Goal: Obtain resource: Obtain resource

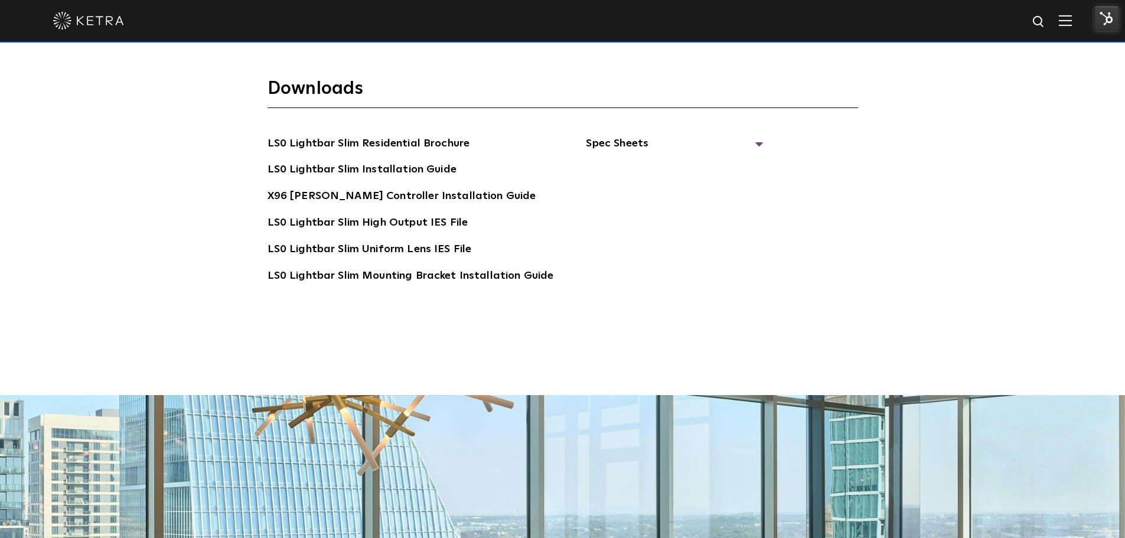
scroll to position [2304, 0]
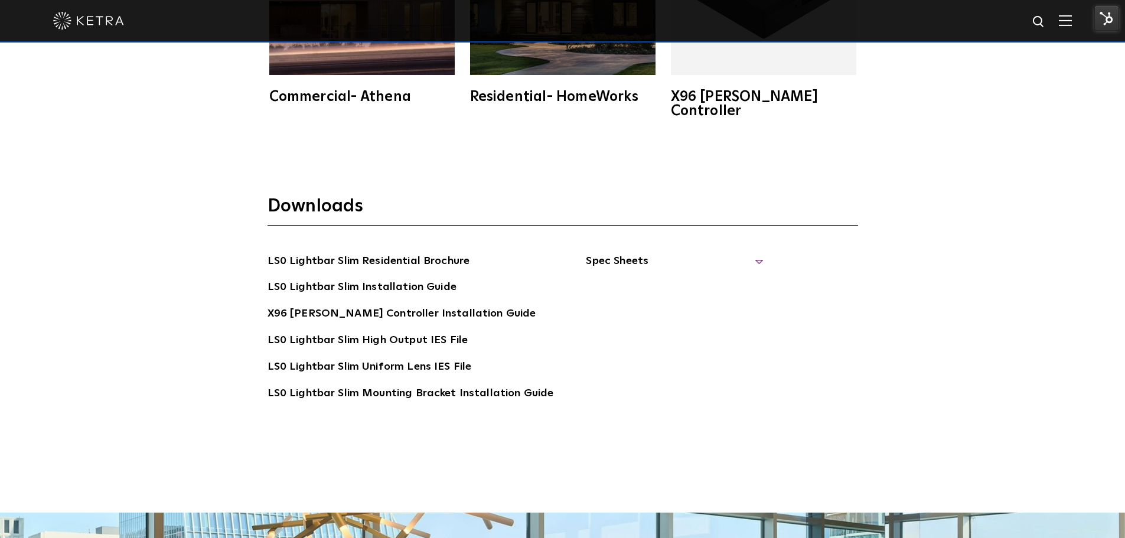
click at [623, 253] on span "Spec Sheets" at bounding box center [674, 266] width 177 height 26
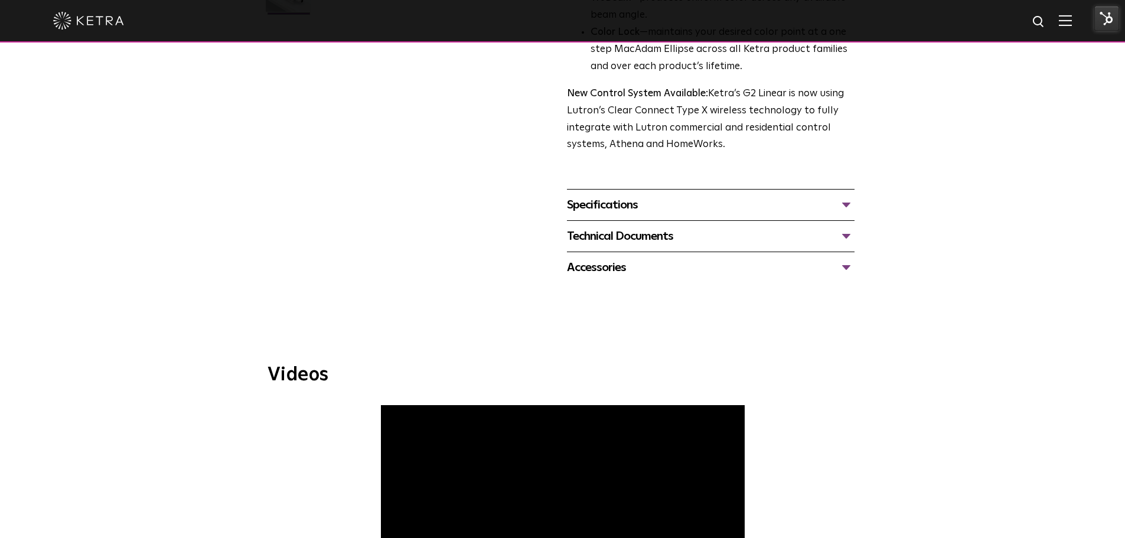
scroll to position [354, 0]
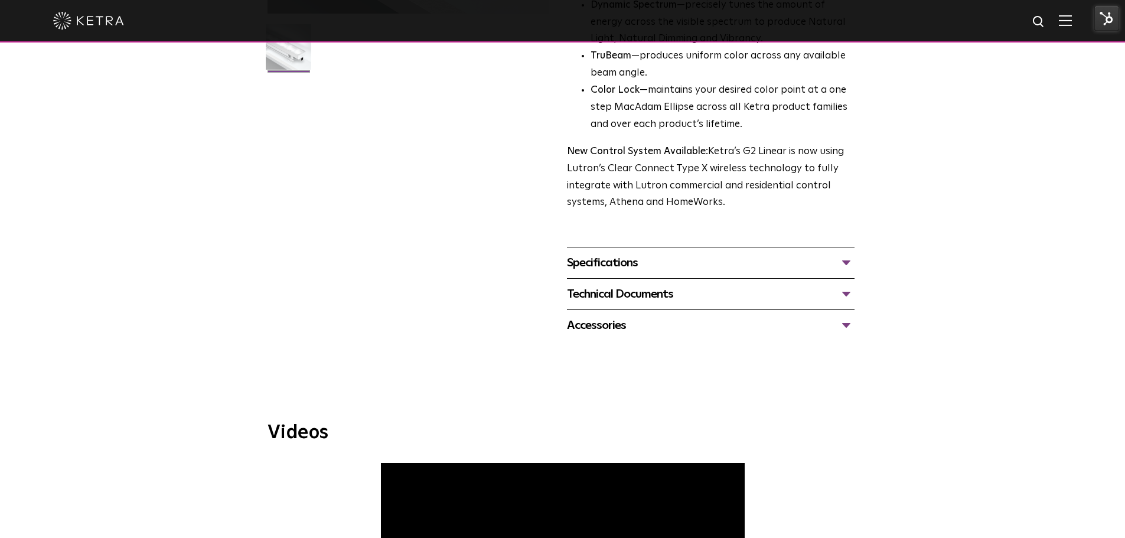
click at [791, 255] on div "Specifications" at bounding box center [711, 262] width 288 height 19
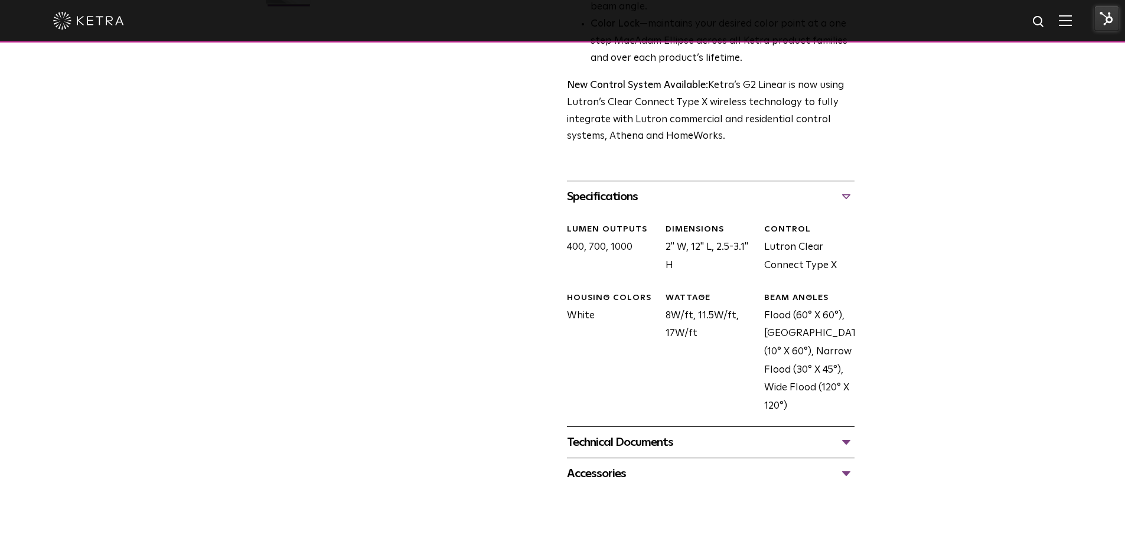
scroll to position [650, 0]
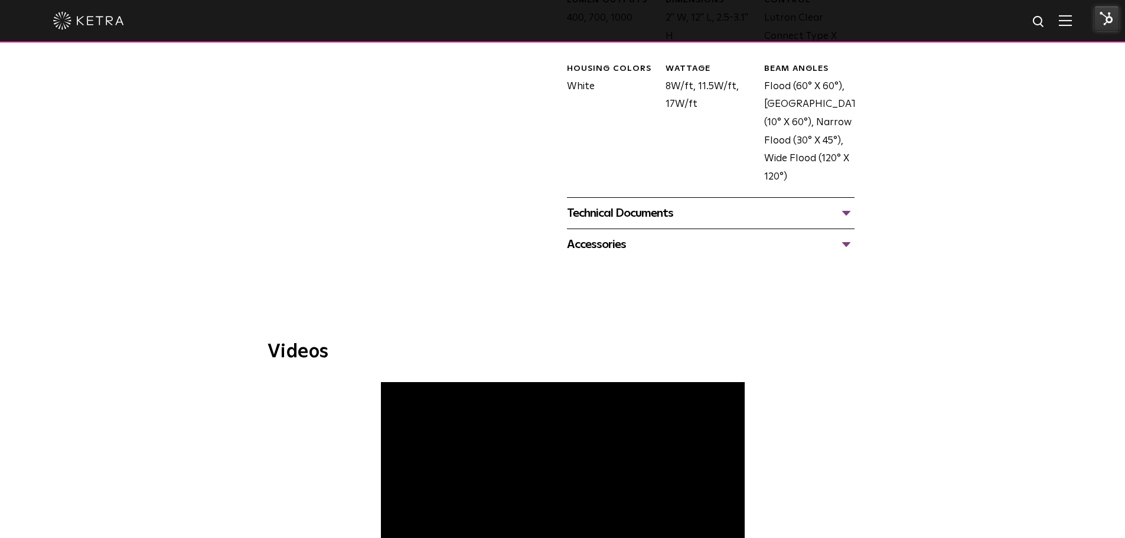
click at [724, 214] on div "Technical Documents" at bounding box center [711, 213] width 288 height 19
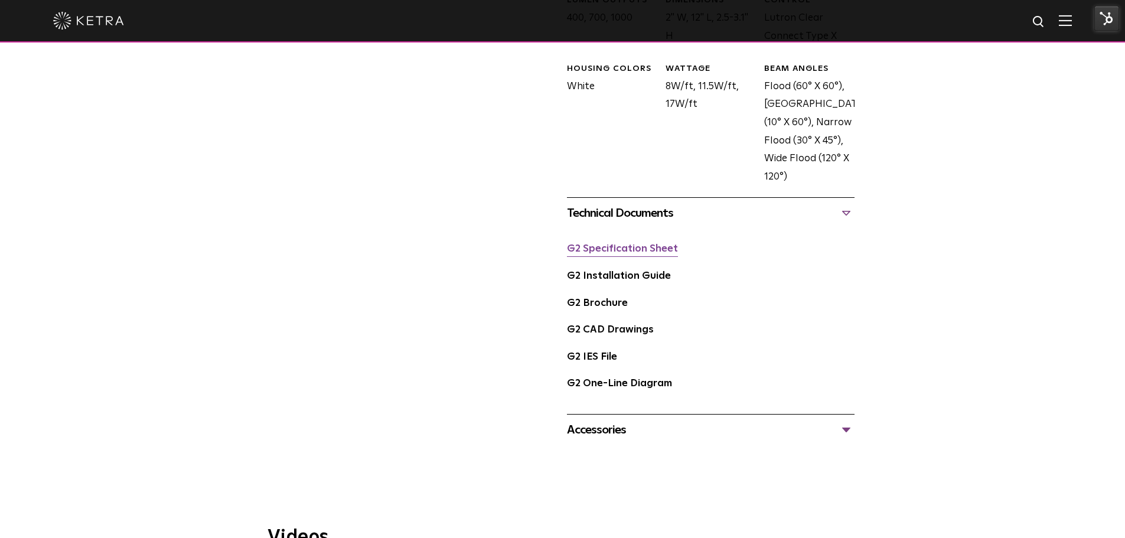
click at [612, 253] on link "G2 Specification Sheet" at bounding box center [622, 249] width 111 height 10
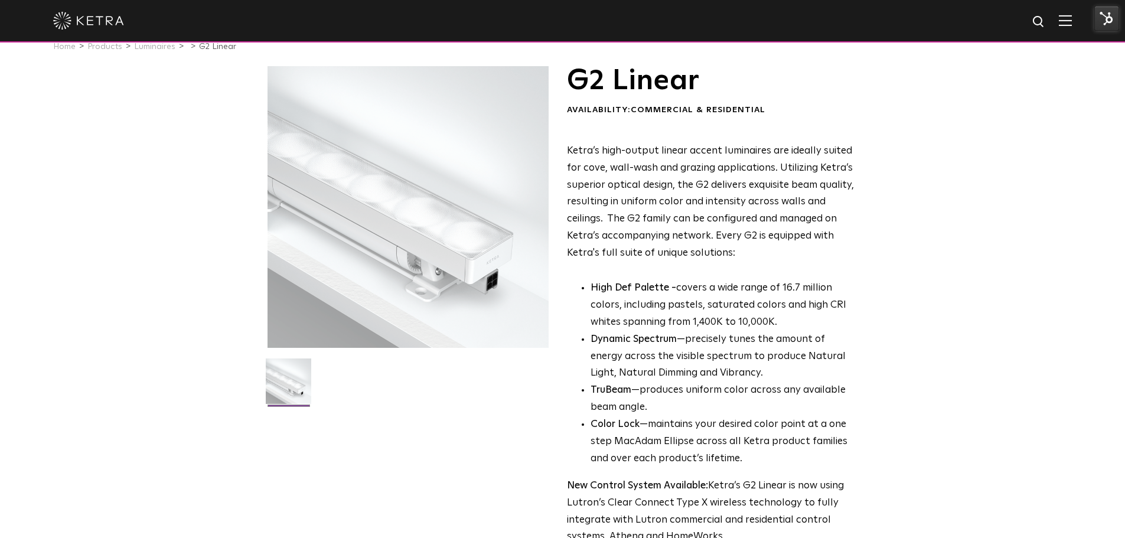
scroll to position [0, 0]
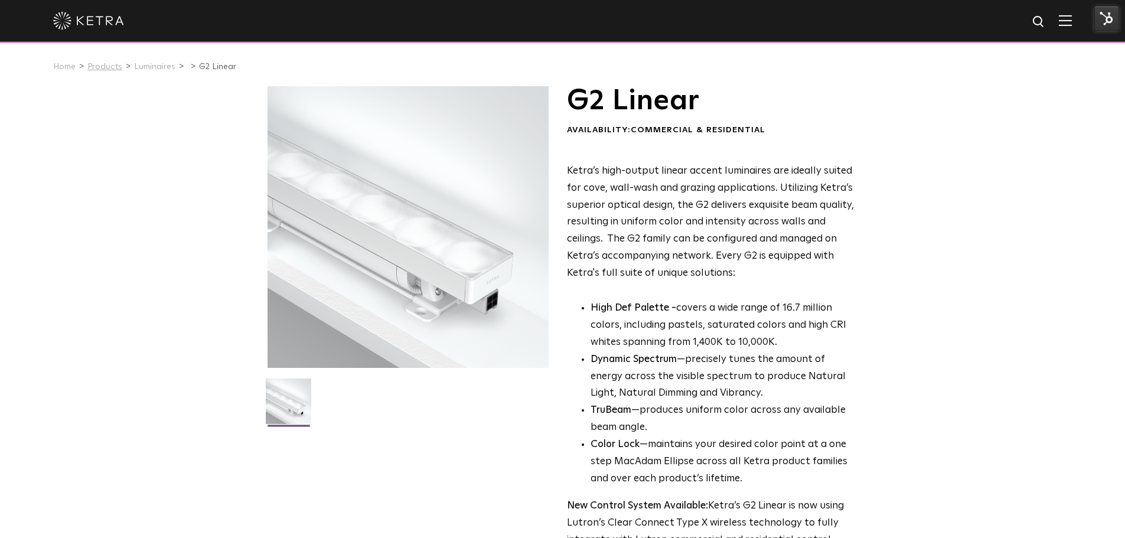
click at [109, 65] on link "Products" at bounding box center [104, 67] width 35 height 8
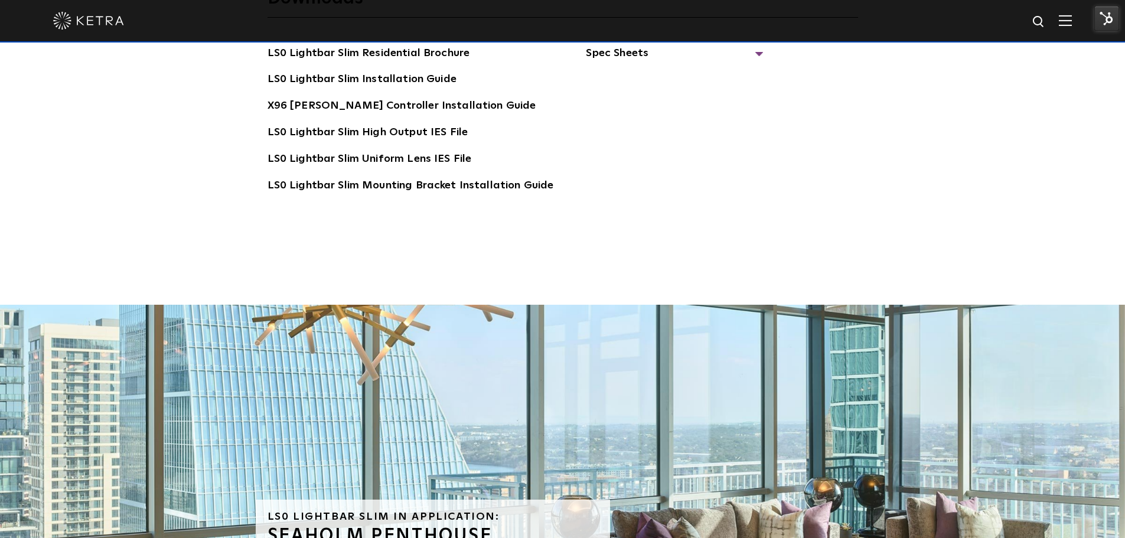
scroll to position [2304, 0]
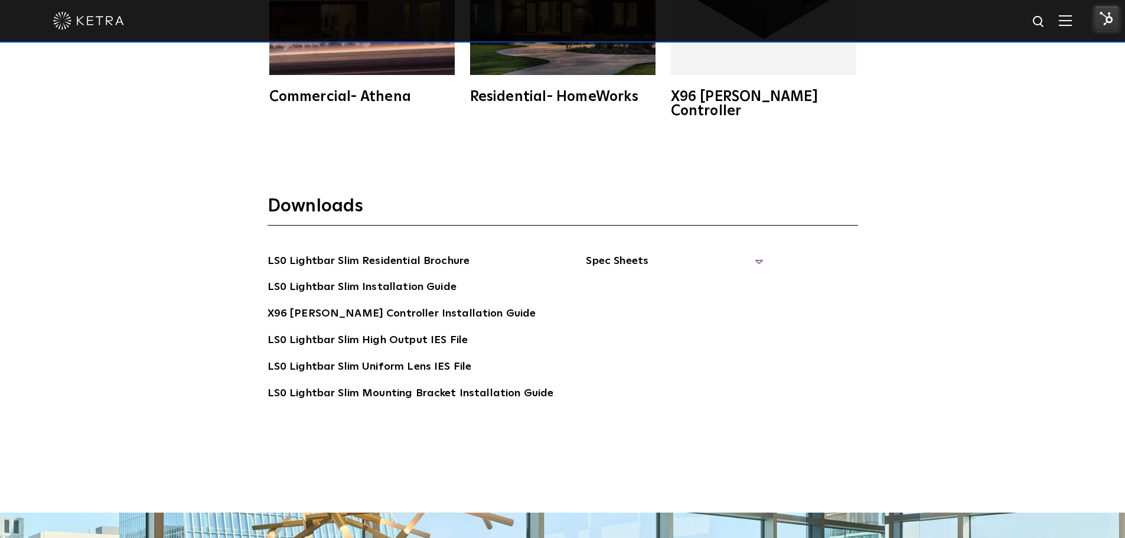
click at [732, 253] on span "Spec Sheets" at bounding box center [674, 266] width 177 height 26
